Goal: Task Accomplishment & Management: Complete application form

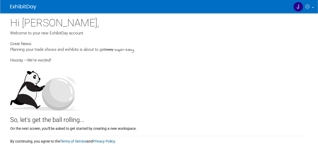
click at [114, 91] on div at bounding box center [159, 87] width 298 height 48
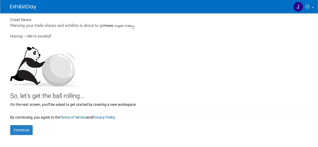
scroll to position [31, 0]
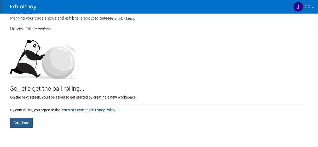
click at [22, 122] on button "Continue" at bounding box center [21, 123] width 22 height 10
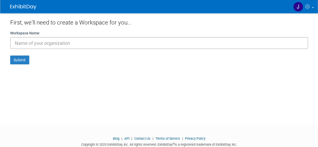
click at [49, 44] on input "text" at bounding box center [159, 43] width 298 height 12
type input "j"
type input "[PERSON_NAME]"
click at [15, 58] on button "Submit" at bounding box center [19, 60] width 19 height 9
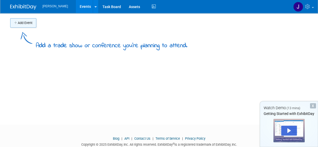
click at [16, 23] on icon "button" at bounding box center [16, 22] width 4 height 3
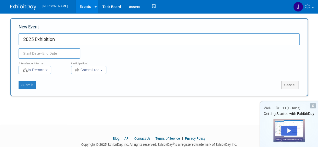
type input "2025 Exhibition"
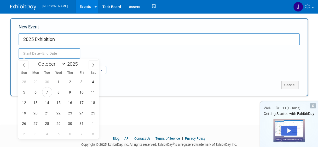
click at [70, 54] on input "text" at bounding box center [50, 53] width 62 height 10
click at [91, 64] on icon at bounding box center [93, 65] width 4 height 4
select select "11"
click at [91, 64] on icon at bounding box center [93, 65] width 4 height 4
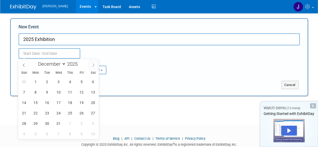
type input "2026"
click at [91, 64] on icon at bounding box center [93, 65] width 4 height 4
select select "2"
click at [93, 112] on span "28" at bounding box center [93, 113] width 10 height 10
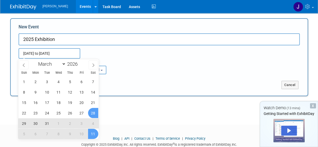
click at [98, 137] on div "1 2 3 4 5 6 7 8 9 10 11 12 13 14 15 16 17 18 19 20 21 22 23 24 25 26 27 28 29 3…" at bounding box center [58, 107] width 80 height 63
click at [93, 132] on span "11" at bounding box center [93, 134] width 10 height 10
type input "Mar 28, 2026 to Apr 11, 2026"
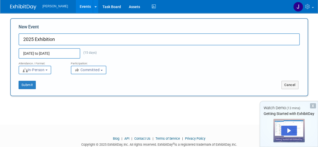
click at [60, 53] on input "Mar 28, 2026 to Apr 11, 2026" at bounding box center [50, 53] width 62 height 10
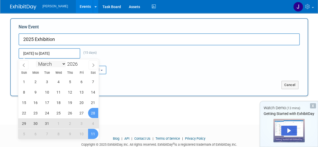
click at [63, 64] on select "January February March April May June July August September October November De…" at bounding box center [51, 64] width 30 height 7
click at [75, 53] on input "Mar 28, 2026 to Apr 11, 2026" at bounding box center [50, 53] width 62 height 10
click at [63, 52] on input "Mar 28, 2026 to Apr 11, 2026" at bounding box center [50, 53] width 62 height 10
click at [58, 52] on input "Mar 28, 2026 to Apr 11, 2026" at bounding box center [50, 53] width 62 height 10
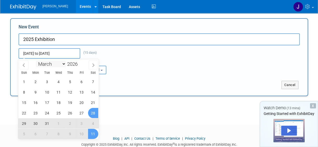
drag, startPoint x: 58, startPoint y: 52, endPoint x: 63, endPoint y: 66, distance: 14.9
click at [63, 66] on select "January February March April May June July August September October November De…" at bounding box center [51, 64] width 30 height 7
select select "9"
click at [36, 61] on select "January February March April May June July August September October November De…" at bounding box center [51, 64] width 30 height 7
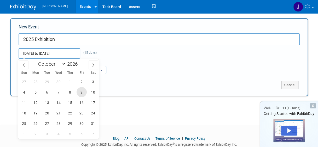
click at [81, 95] on span "9" at bounding box center [81, 92] width 10 height 10
type input "Oct 9, 2026 to Oct 9, 2026"
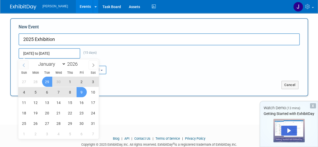
click at [25, 64] on icon at bounding box center [24, 65] width 4 height 4
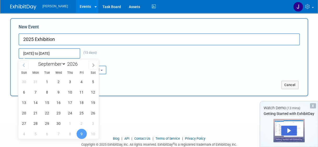
click at [25, 64] on icon at bounding box center [24, 65] width 4 height 4
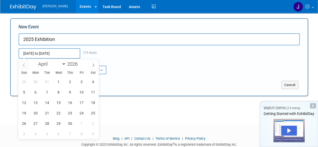
click at [25, 64] on icon at bounding box center [24, 65] width 4 height 4
select select "2"
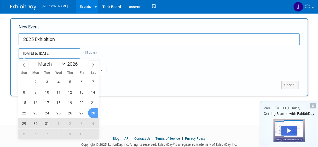
click at [96, 116] on span "28" at bounding box center [93, 113] width 10 height 10
type input "Mar 28, 2026 to Oct 9, 2026"
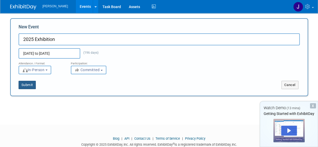
click at [26, 85] on button "Submit" at bounding box center [27, 85] width 17 height 8
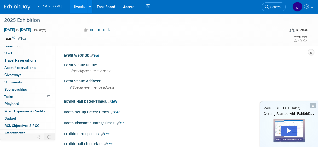
scroll to position [20, 0]
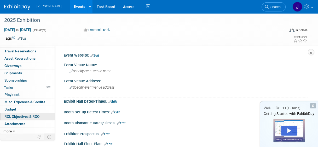
click at [33, 115] on span "ROI, Objectives & ROO 0" at bounding box center [21, 117] width 35 height 4
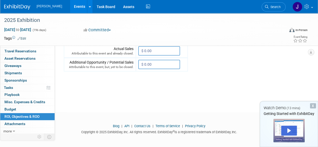
scroll to position [235, 0]
